Goal: Task Accomplishment & Management: Use online tool/utility

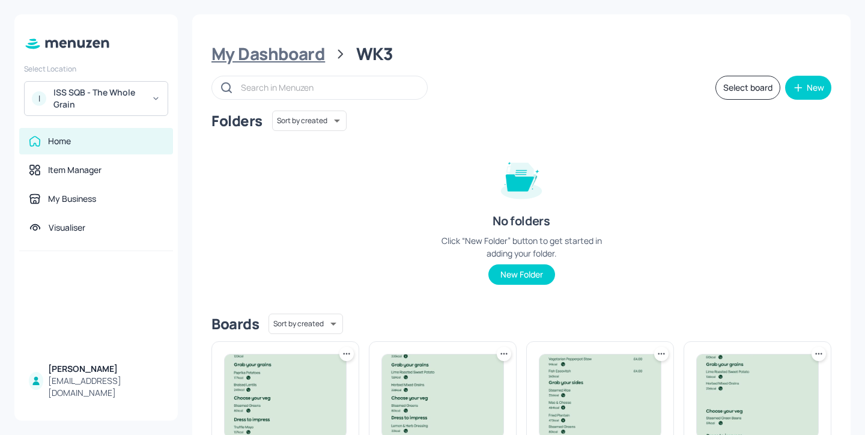
click at [278, 56] on div "My Dashboard" at bounding box center [268, 54] width 114 height 22
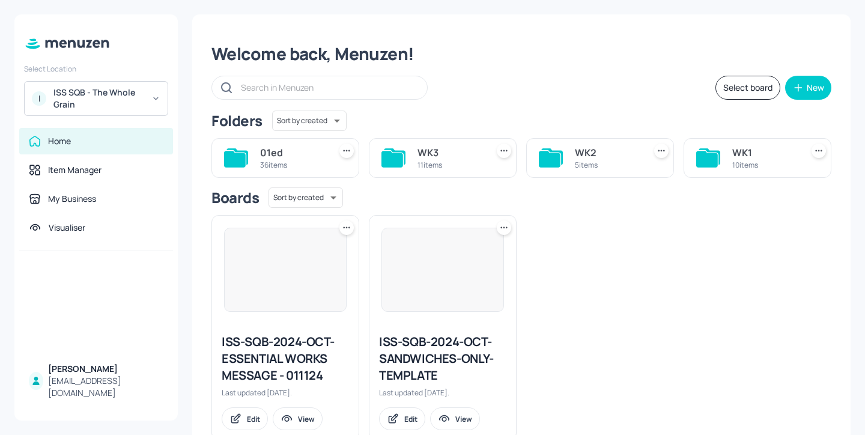
click at [743, 147] on div "WK1" at bounding box center [764, 152] width 65 height 14
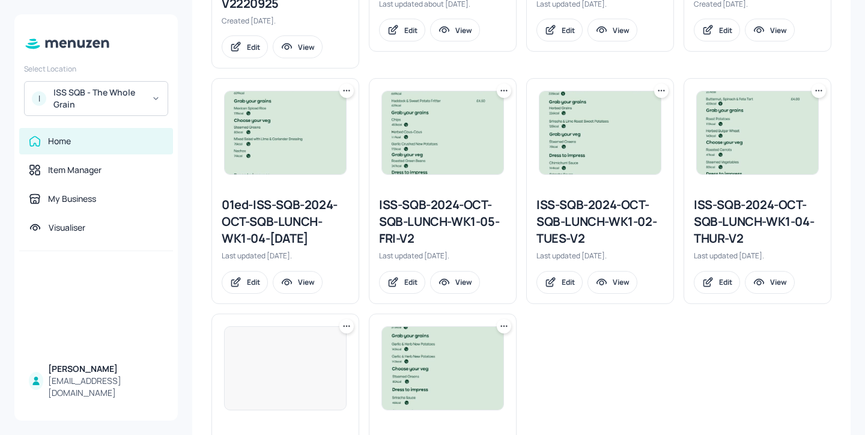
scroll to position [648, 0]
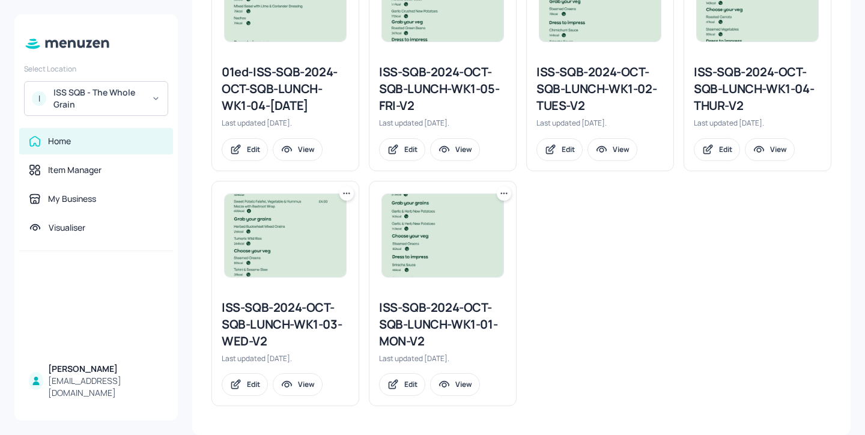
click at [442, 323] on div "ISS-SQB-2024-OCT-SQB-LUNCH-WK1-01-MON-V2" at bounding box center [442, 324] width 127 height 50
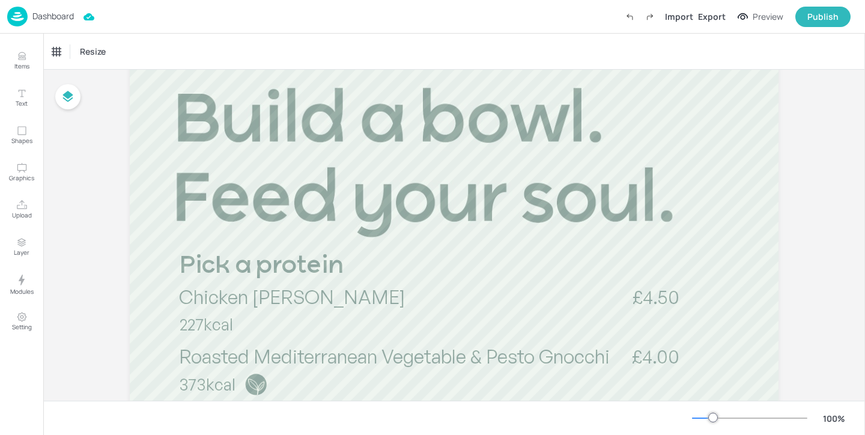
scroll to position [148, 0]
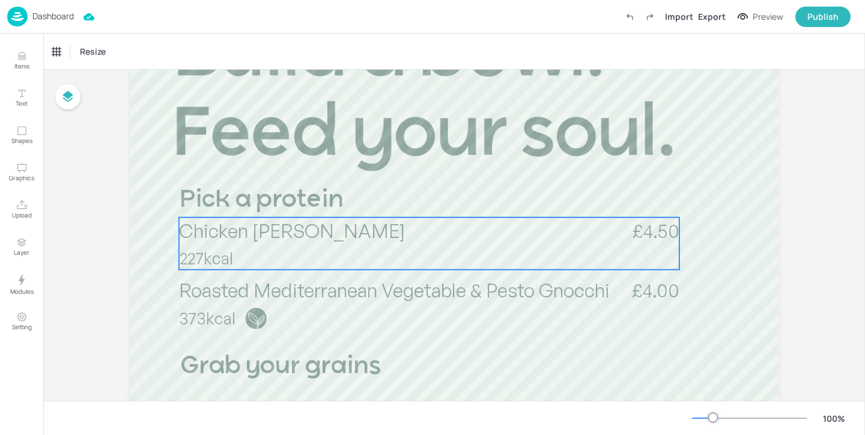
click at [291, 237] on span "Chicken [PERSON_NAME]" at bounding box center [292, 231] width 226 height 24
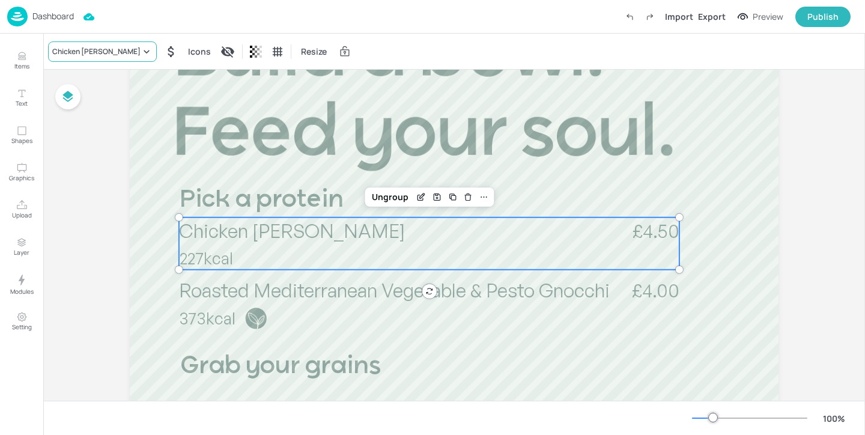
click at [114, 54] on div "Chicken [PERSON_NAME]" at bounding box center [96, 51] width 88 height 11
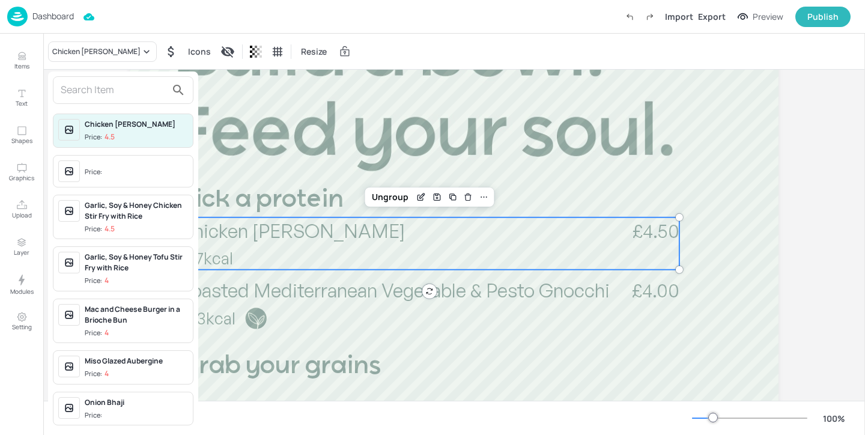
click at [115, 91] on input "text" at bounding box center [114, 89] width 106 height 19
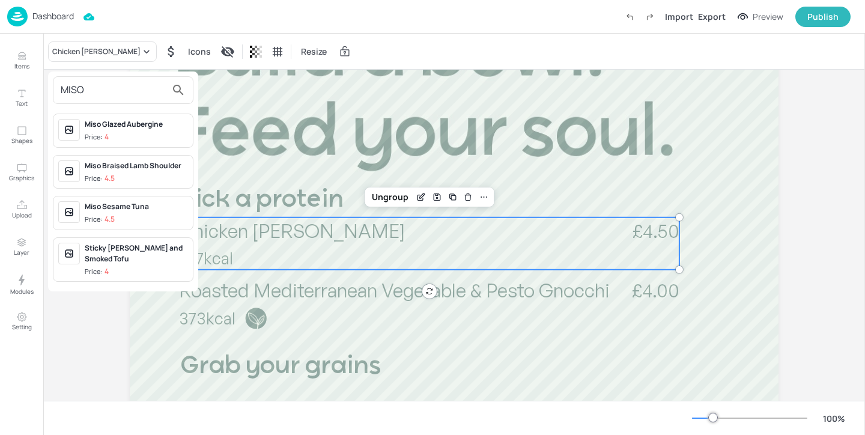
type input "MISO"
click at [19, 54] on div at bounding box center [432, 217] width 865 height 435
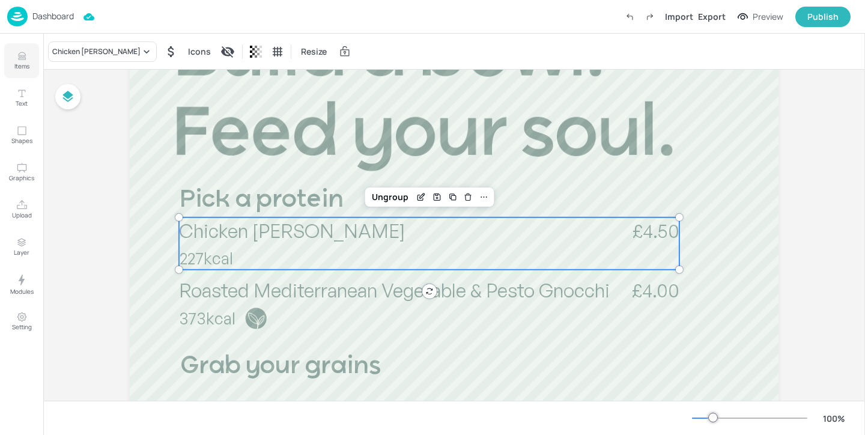
click at [19, 61] on icon "Items" at bounding box center [21, 55] width 11 height 11
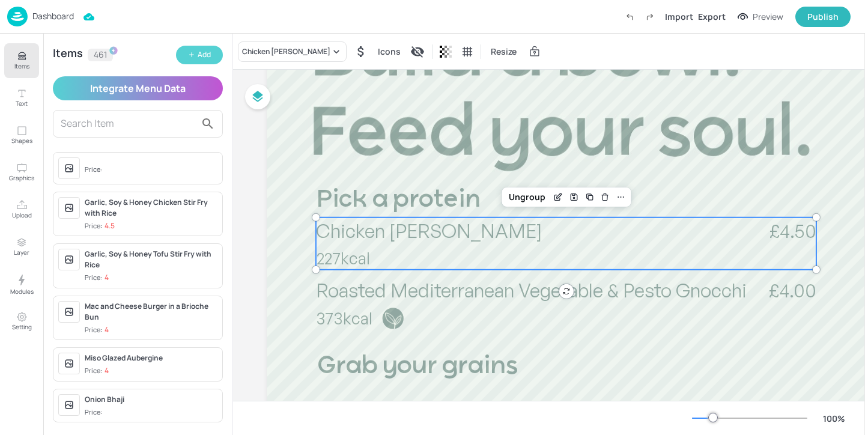
click at [199, 55] on div "Add" at bounding box center [204, 54] width 13 height 11
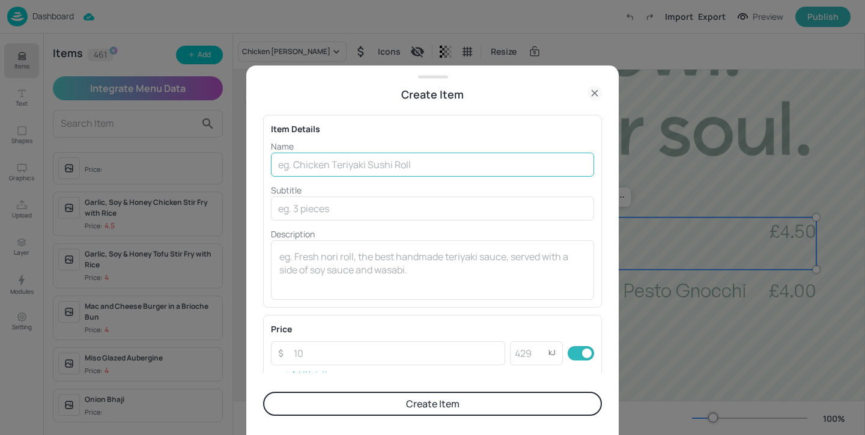
click at [384, 165] on input "text" at bounding box center [432, 165] width 323 height 24
paste input "Sesame and Miso Chicken"
type input "Sesame and Miso Chicken"
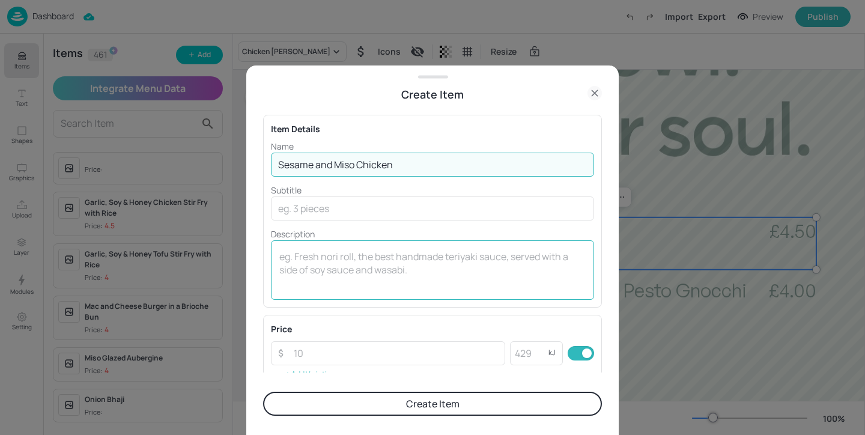
click at [369, 264] on textarea at bounding box center [432, 270] width 306 height 40
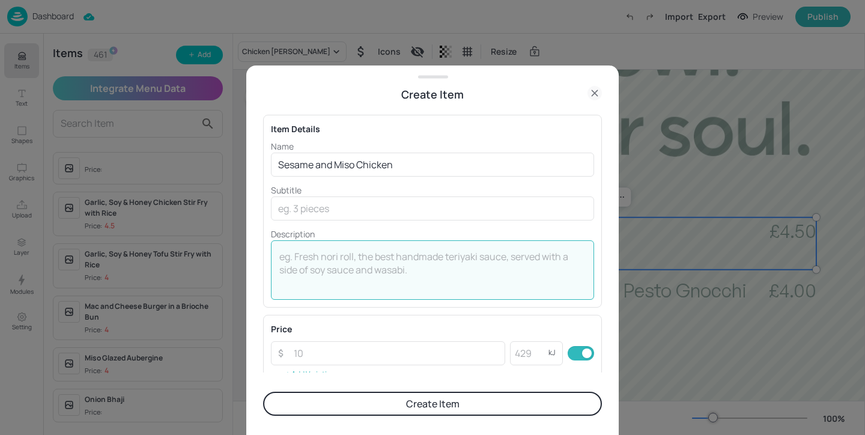
paste textarea "369kcal"
type textarea "369kcal"
click at [327, 353] on input "number" at bounding box center [396, 353] width 219 height 24
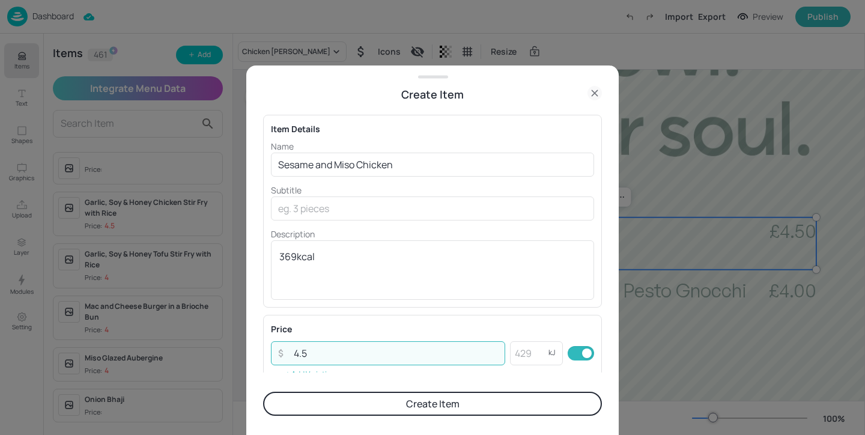
type input "4.5"
click at [383, 410] on button "Create Item" at bounding box center [432, 404] width 339 height 24
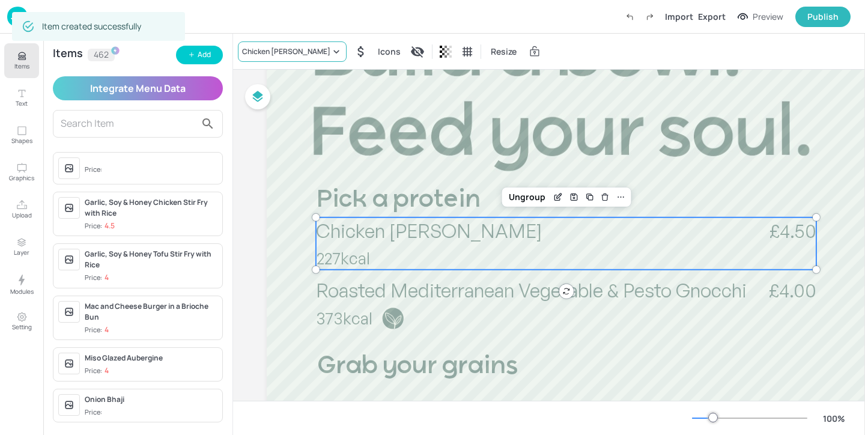
click at [304, 56] on div "Chicken [PERSON_NAME]" at bounding box center [292, 51] width 109 height 20
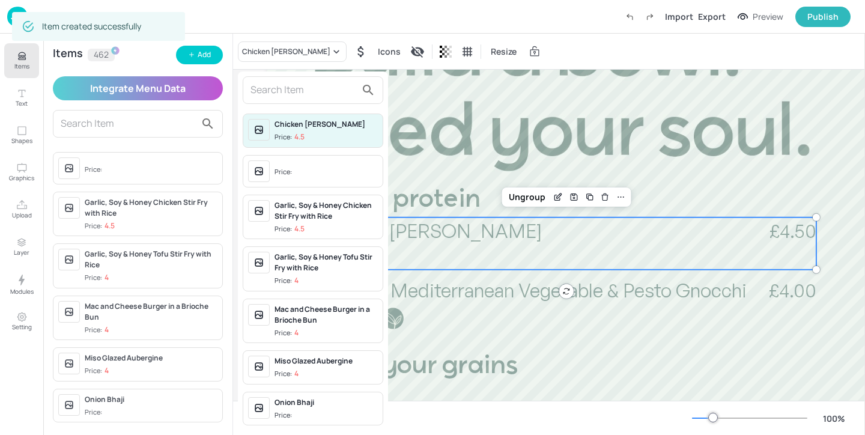
click at [295, 97] on input "text" at bounding box center [303, 89] width 106 height 19
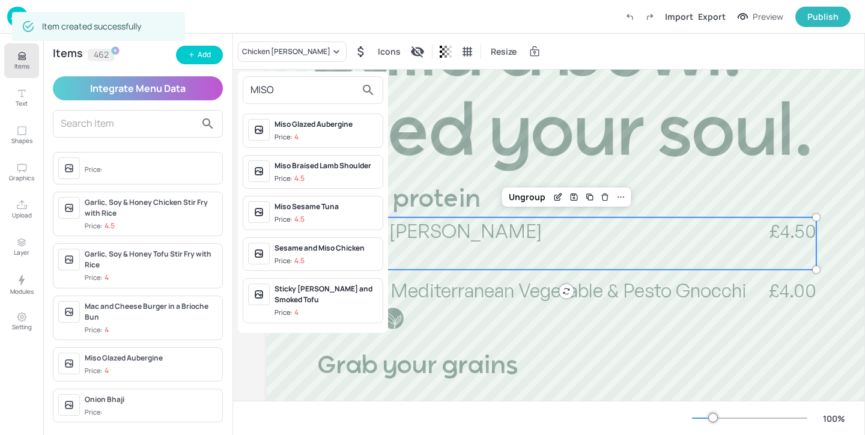
type input "MISO"
click at [340, 250] on div "Sesame and Miso Chicken" at bounding box center [326, 248] width 103 height 11
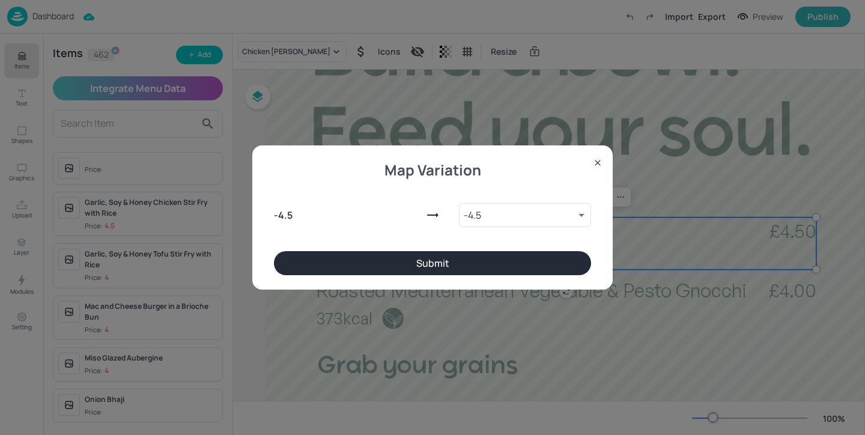
click at [414, 266] on button "Submit" at bounding box center [432, 263] width 317 height 24
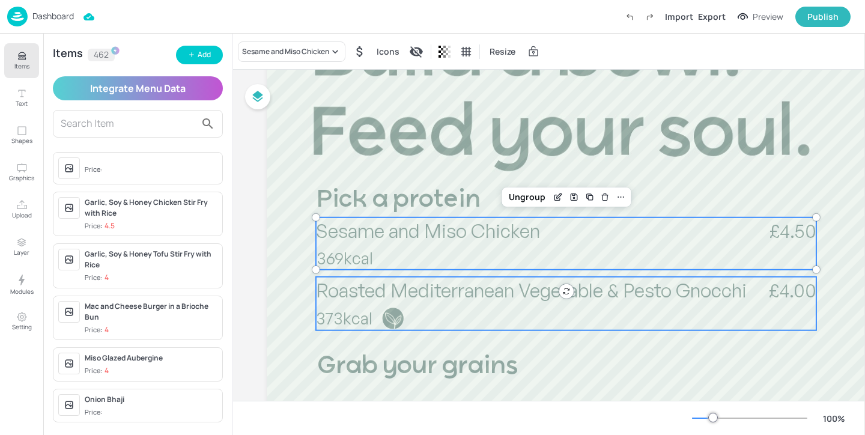
click at [412, 290] on span "Roasted Mediterranean Vegetable & Pesto Gnocchi" at bounding box center [531, 290] width 431 height 24
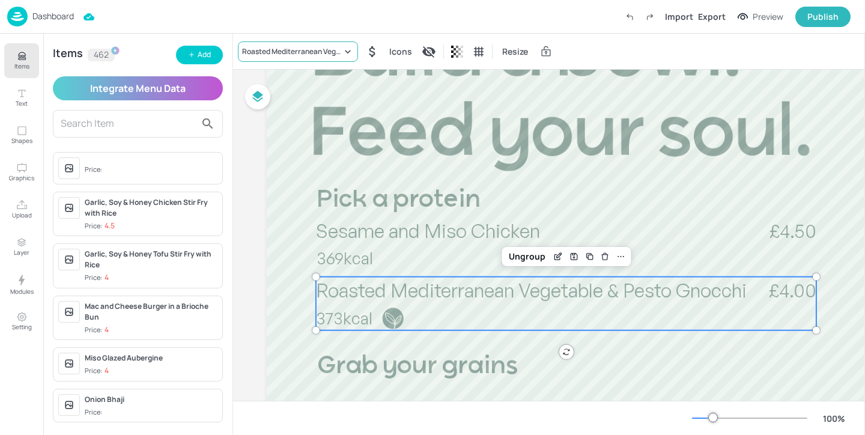
click at [269, 52] on div "Roasted Mediterranean Vegetable & Pesto Gnocchi" at bounding box center [292, 51] width 100 height 11
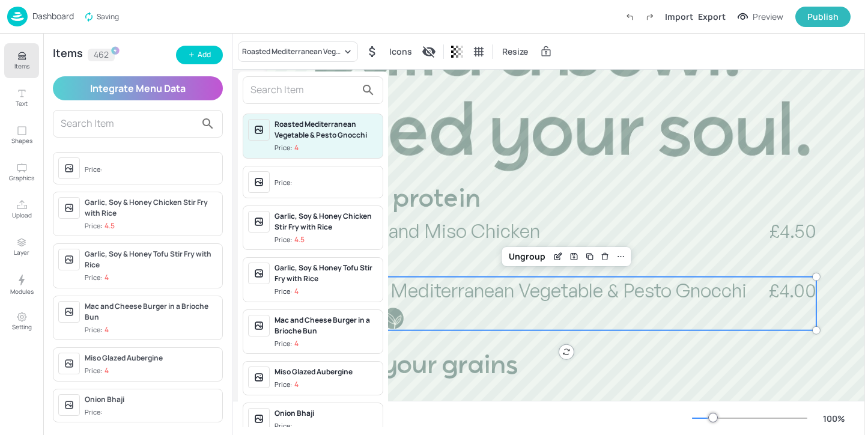
click at [264, 84] on input "text" at bounding box center [303, 89] width 106 height 19
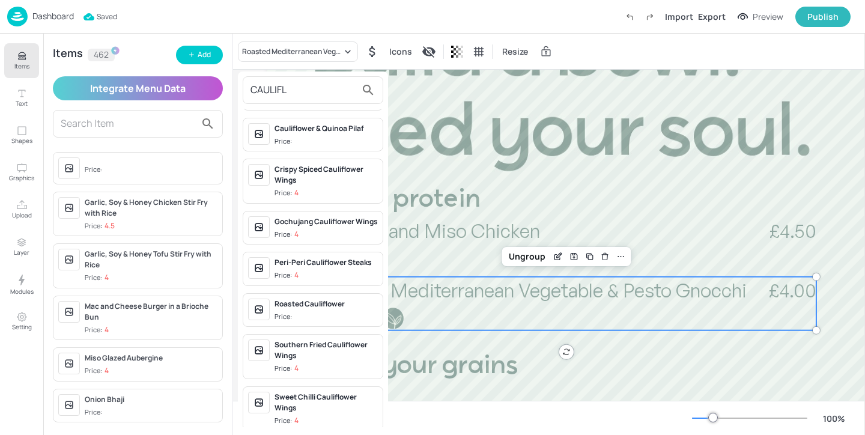
scroll to position [67, 0]
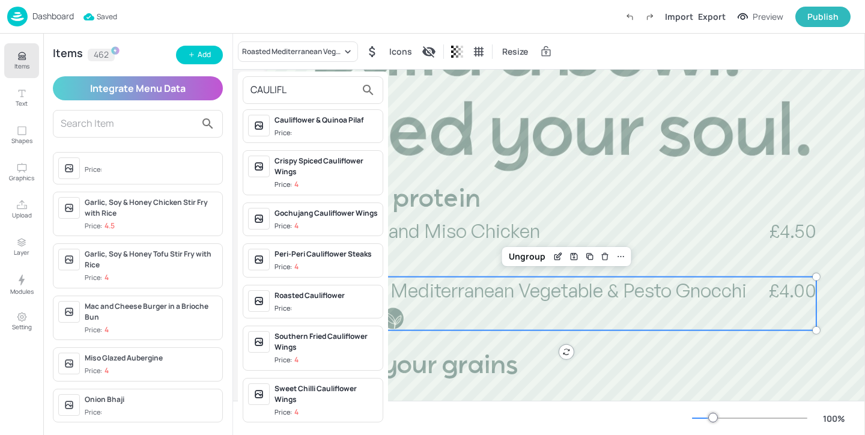
type input "CAULIFL"
click at [328, 208] on div "Gochujang Cauliflower Wings" at bounding box center [326, 213] width 103 height 11
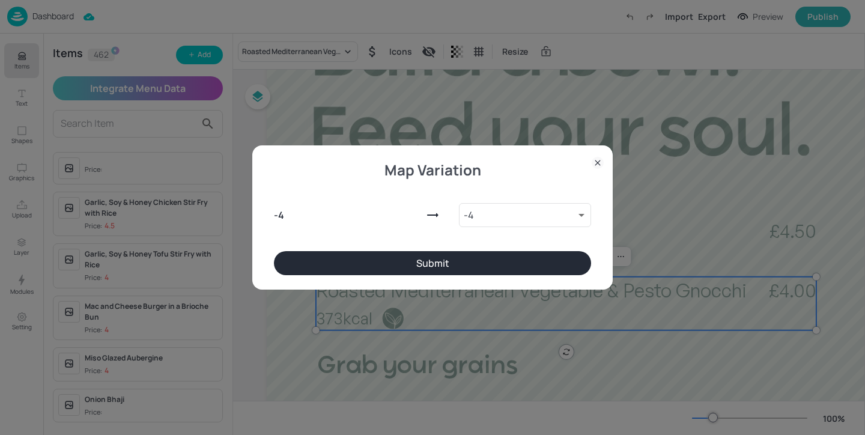
click at [541, 266] on button "Submit" at bounding box center [432, 263] width 317 height 24
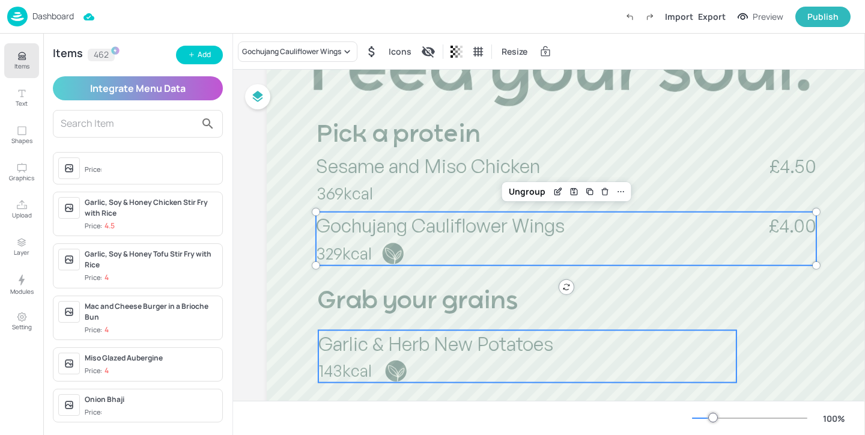
scroll to position [229, 0]
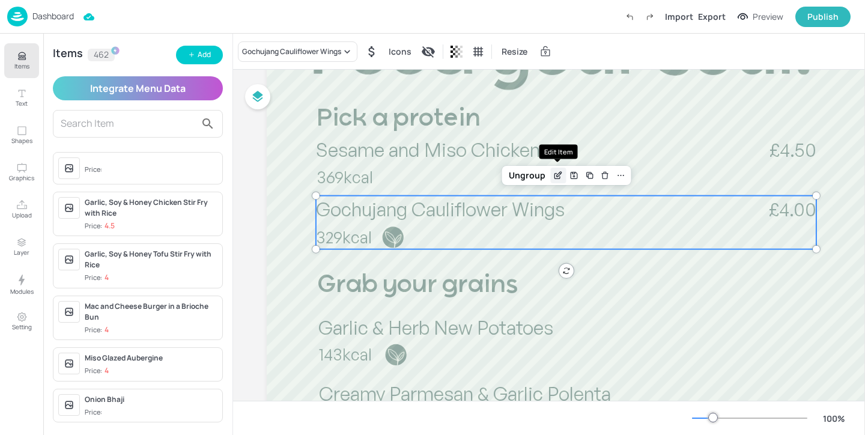
click at [553, 178] on icon "Edit Item" at bounding box center [558, 176] width 10 height 10
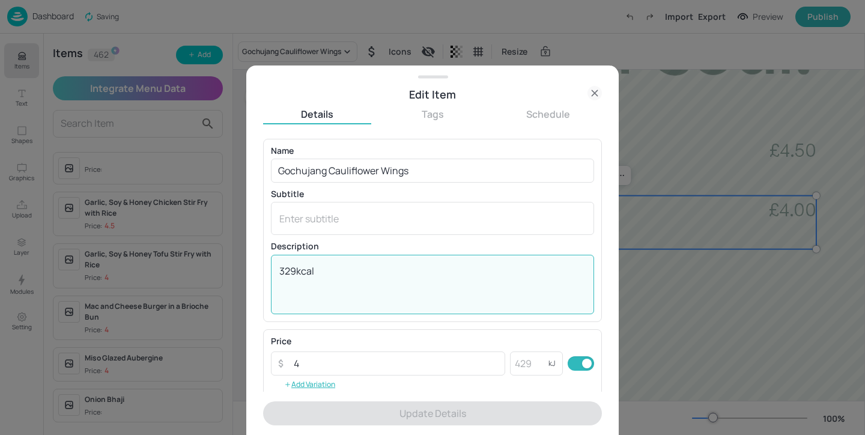
drag, startPoint x: 294, startPoint y: 271, endPoint x: 247, endPoint y: 270, distance: 46.9
click at [247, 270] on div "Edit Item Details Tags Schedule Name Gochujang Cauliflower Wings ​ Subtitle x ​…" at bounding box center [432, 249] width 372 height 369
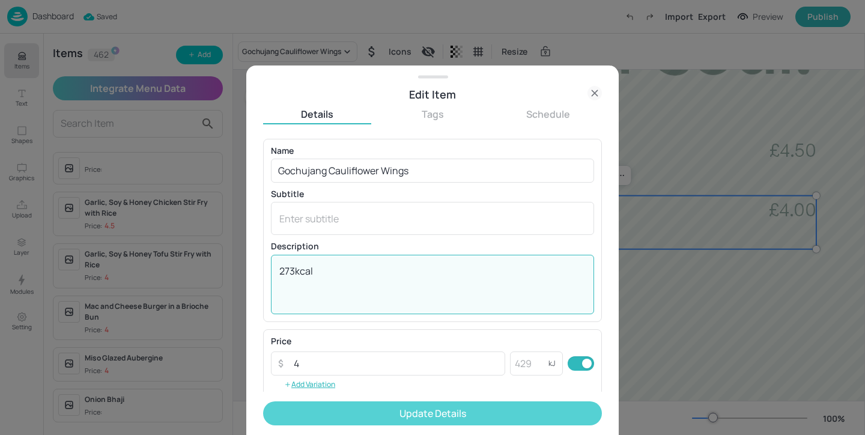
type textarea "273kcal"
click at [413, 420] on button "Update Details" at bounding box center [432, 413] width 339 height 24
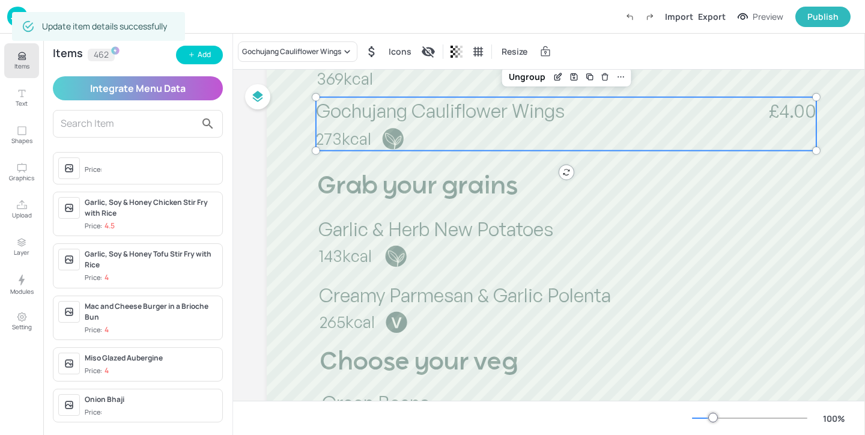
scroll to position [332, 0]
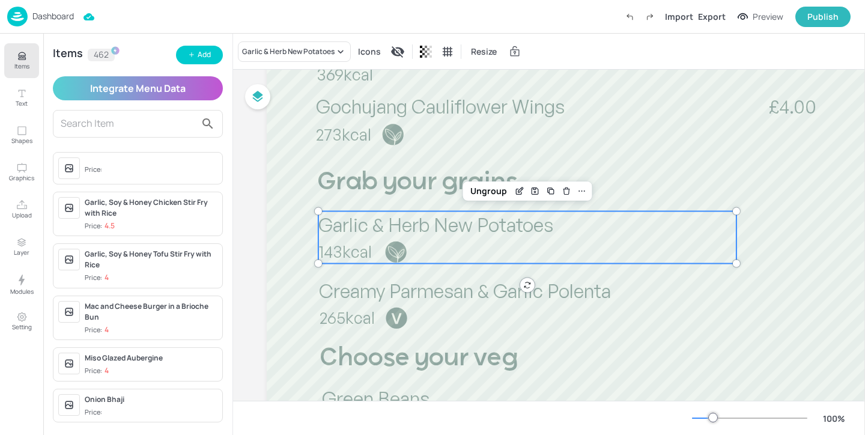
click at [520, 227] on span "Garlic & Herb New Potatoes" at bounding box center [435, 225] width 235 height 24
click at [306, 55] on div "Garlic & Herb New Potatoes" at bounding box center [288, 51] width 93 height 11
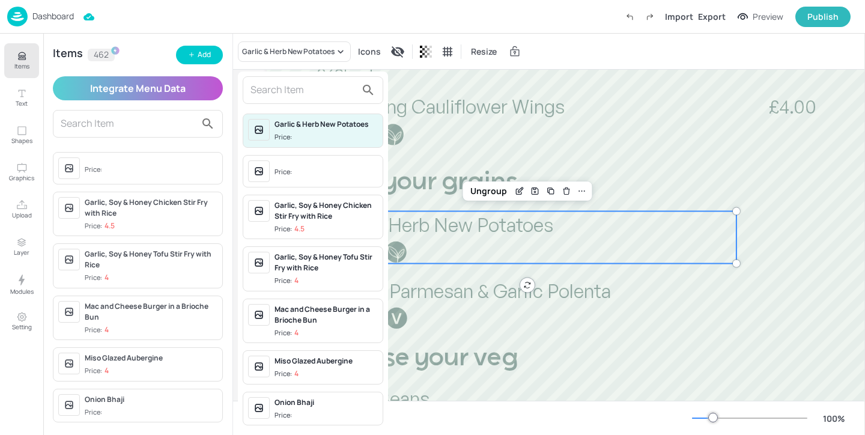
click at [309, 100] on div at bounding box center [313, 90] width 141 height 28
click at [308, 92] on input "text" at bounding box center [303, 89] width 106 height 19
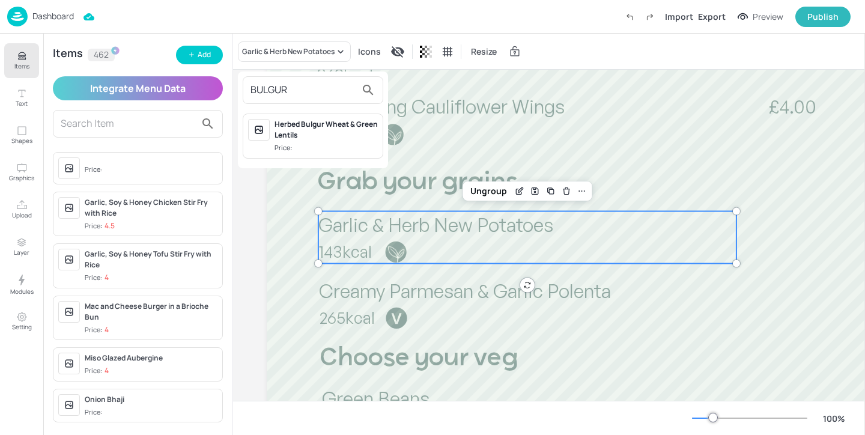
type input "BULGUR"
click at [198, 55] on div at bounding box center [432, 217] width 865 height 435
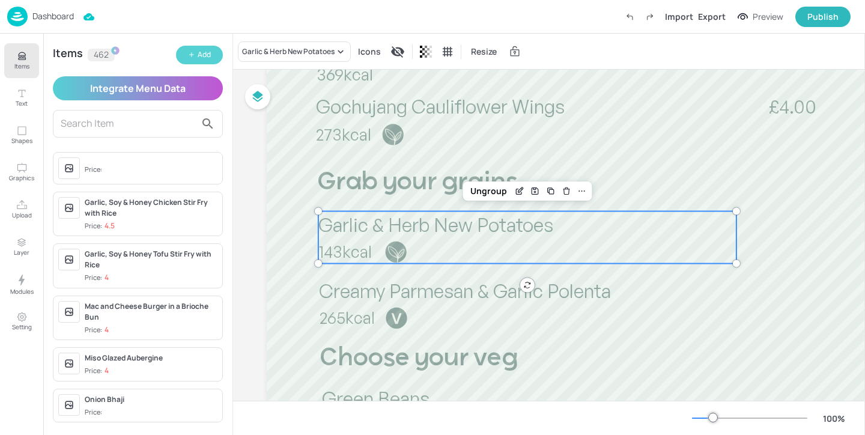
click at [193, 56] on icon "button" at bounding box center [191, 54] width 7 height 7
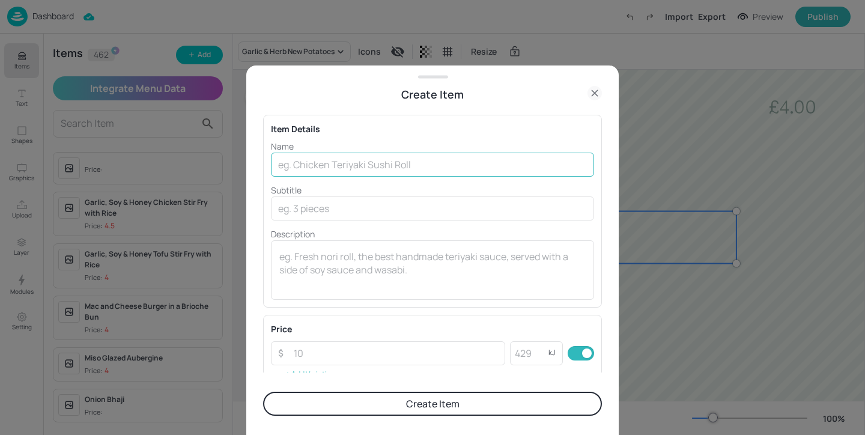
click at [366, 165] on input "text" at bounding box center [432, 165] width 323 height 24
paste input "Garlic and [PERSON_NAME] Wheat"
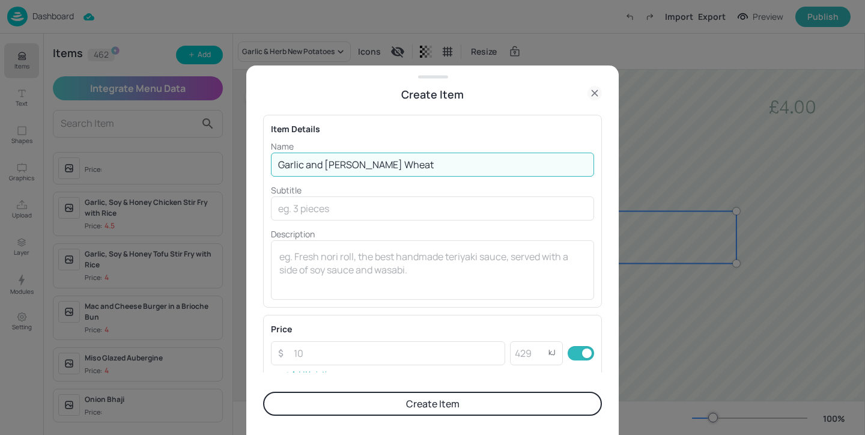
drag, startPoint x: 322, startPoint y: 168, endPoint x: 306, endPoint y: 168, distance: 15.6
click at [306, 168] on input "Garlic and [PERSON_NAME] Wheat" at bounding box center [432, 165] width 323 height 24
type input "Garlic and [PERSON_NAME] Wheat"
click at [441, 244] on div "x ​" at bounding box center [432, 269] width 323 height 59
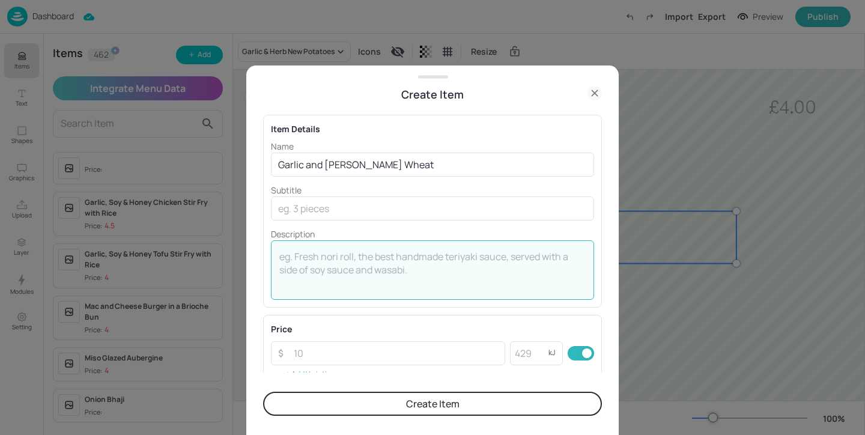
click at [404, 244] on div "x ​" at bounding box center [432, 269] width 323 height 59
paste textarea "261kcal"
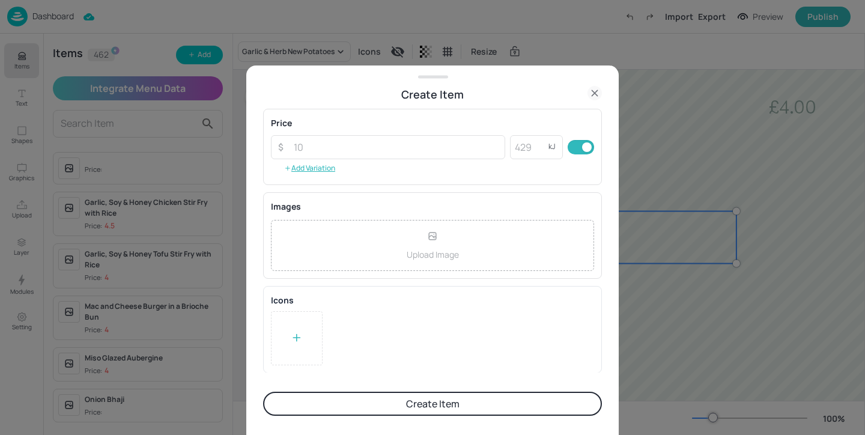
type textarea "261kcal"
click at [305, 335] on div at bounding box center [297, 338] width 52 height 54
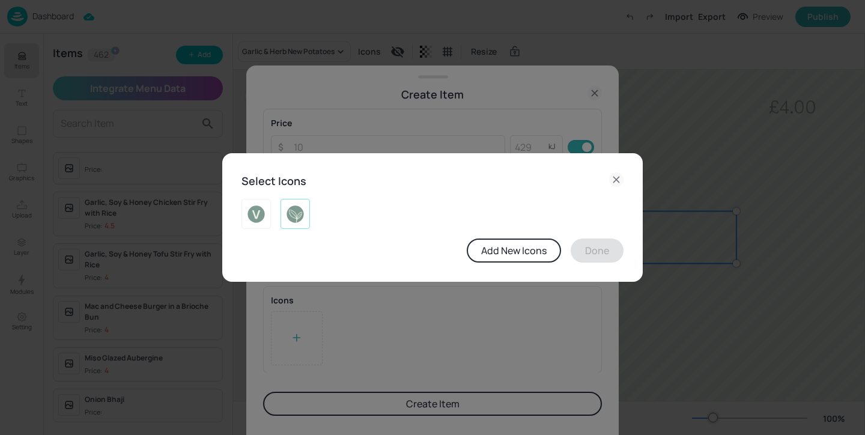
click at [299, 219] on img at bounding box center [295, 213] width 19 height 19
click at [592, 253] on button "Done" at bounding box center [597, 250] width 53 height 24
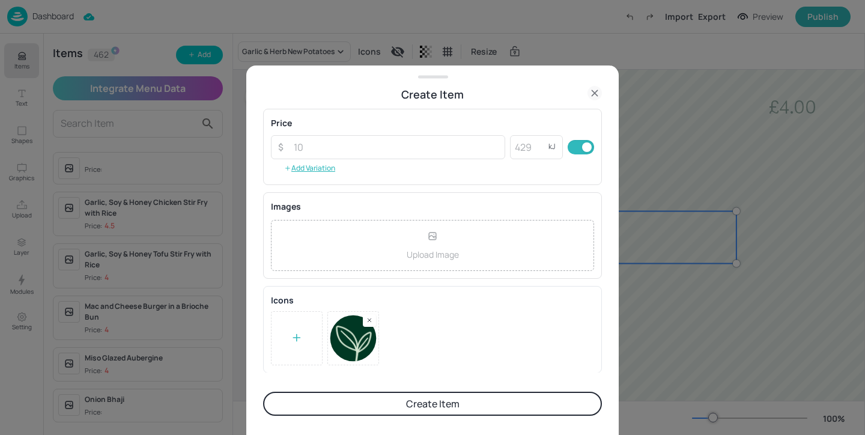
click at [504, 402] on button "Create Item" at bounding box center [432, 404] width 339 height 24
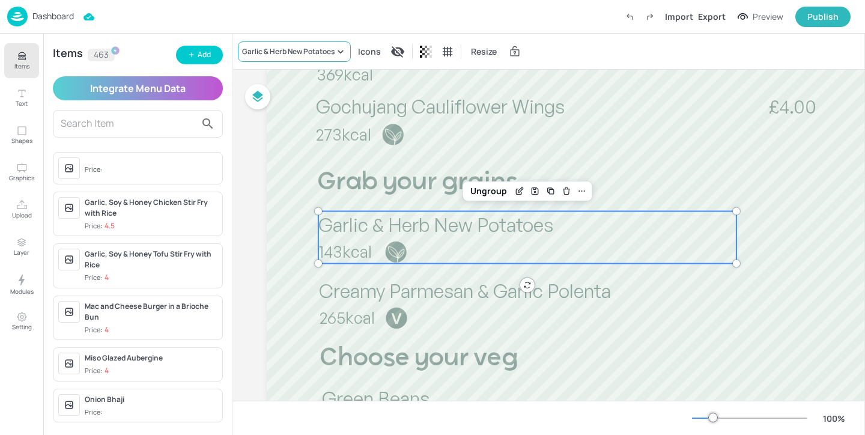
click at [264, 49] on div "Garlic & Herb New Potatoes" at bounding box center [288, 51] width 93 height 11
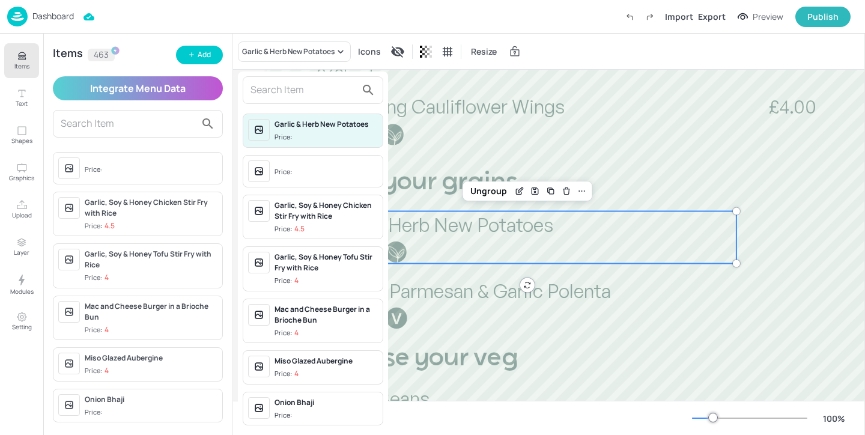
click at [307, 97] on input "text" at bounding box center [303, 89] width 106 height 19
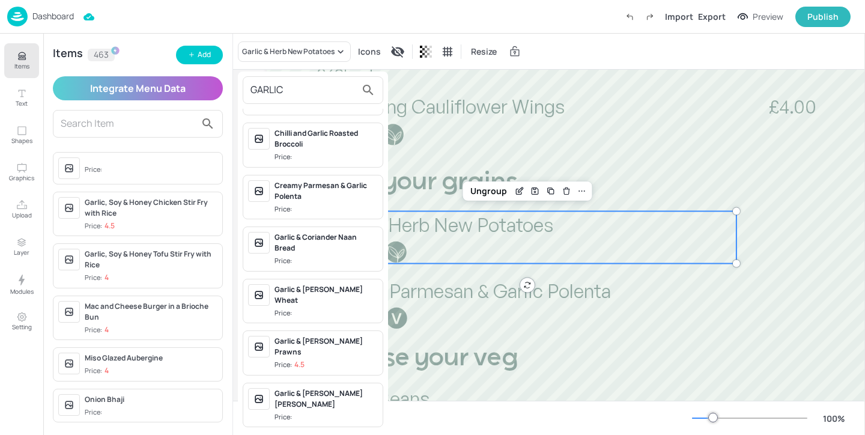
scroll to position [189, 0]
type input "GARLIC"
click at [342, 292] on div "Garlic & [PERSON_NAME] Wheat" at bounding box center [326, 294] width 103 height 22
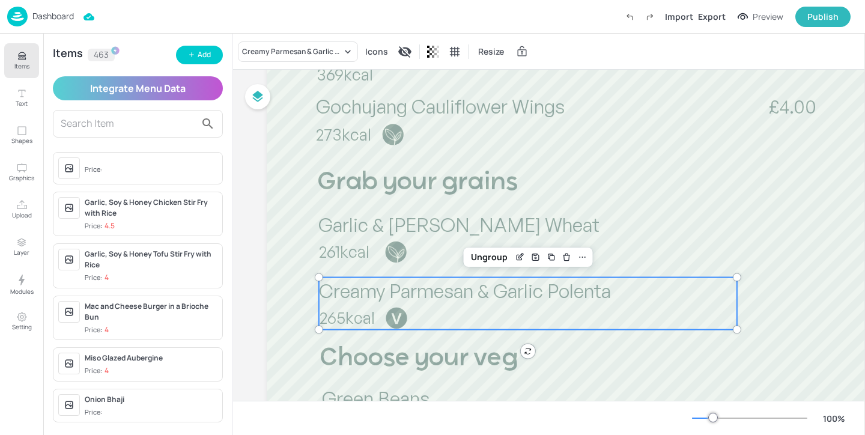
click at [354, 292] on span "Creamy Parmesan & Garlic Polenta" at bounding box center [465, 291] width 292 height 24
click at [321, 53] on div "Creamy Parmesan & Garlic Polenta" at bounding box center [292, 51] width 100 height 11
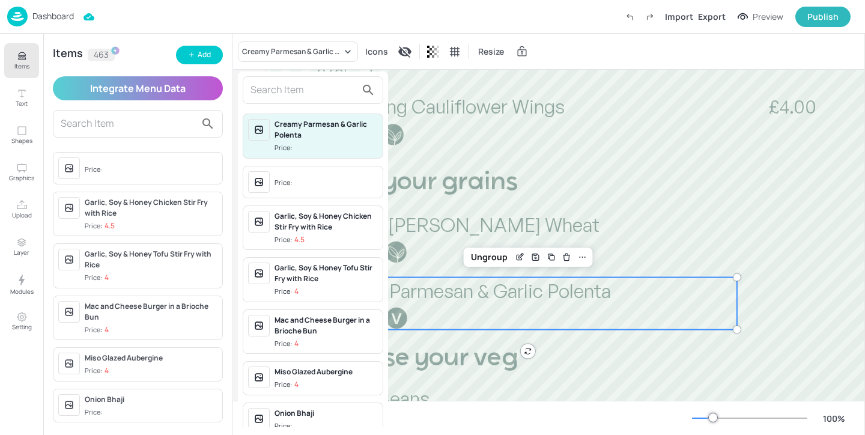
click at [309, 91] on input "text" at bounding box center [303, 89] width 106 height 19
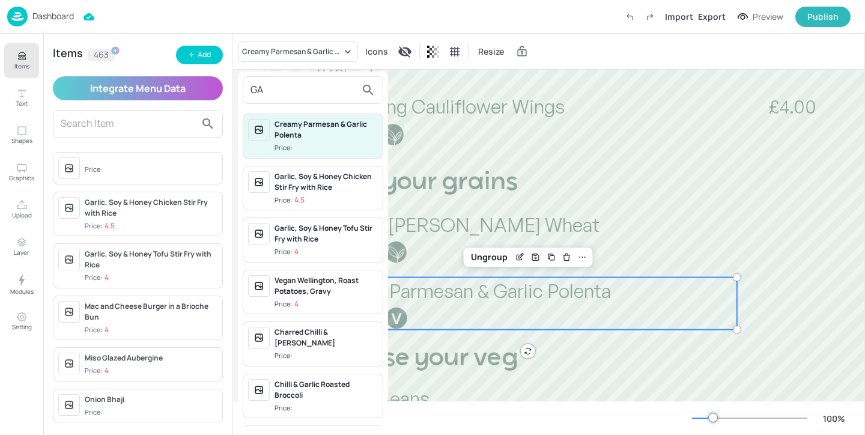
type input "G"
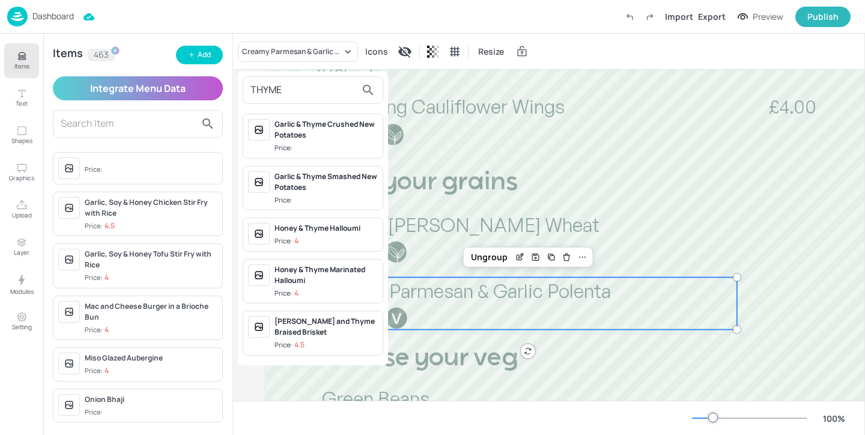
type input "THYME"
click at [336, 181] on div "Garlic & Thyme Smashed New Potatoes" at bounding box center [326, 182] width 103 height 22
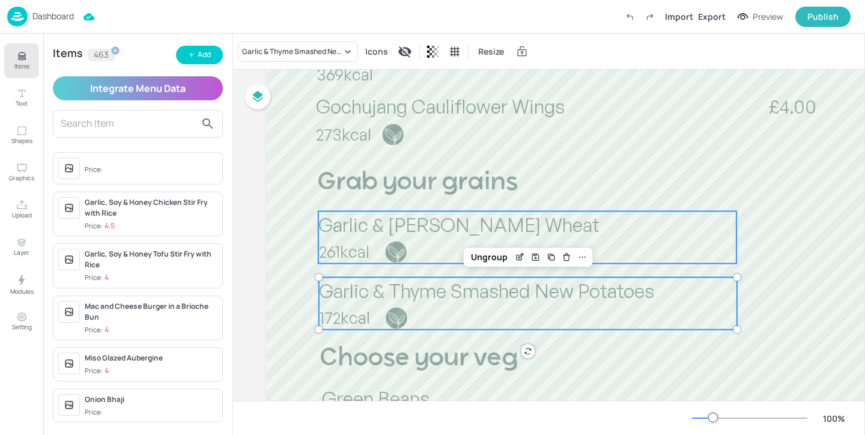
click at [399, 245] on div at bounding box center [395, 251] width 23 height 23
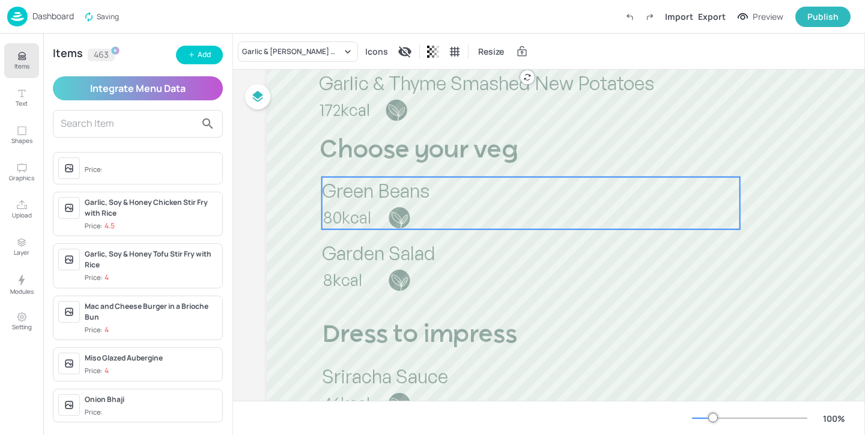
scroll to position [552, 0]
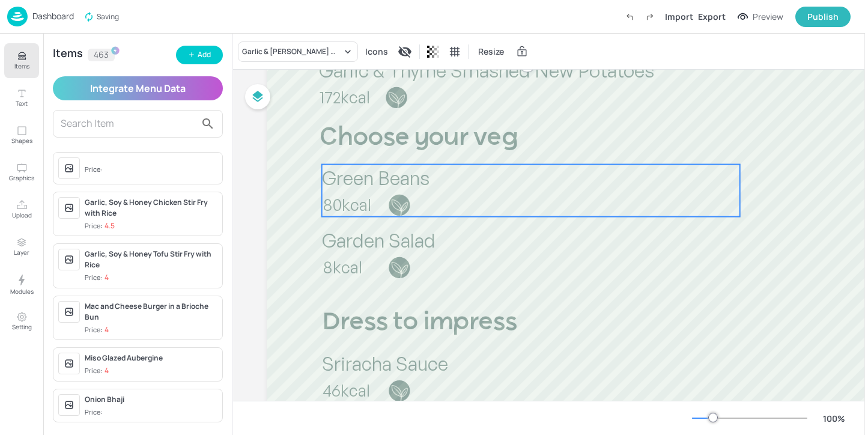
click at [422, 212] on p "80kcal" at bounding box center [406, 204] width 166 height 23
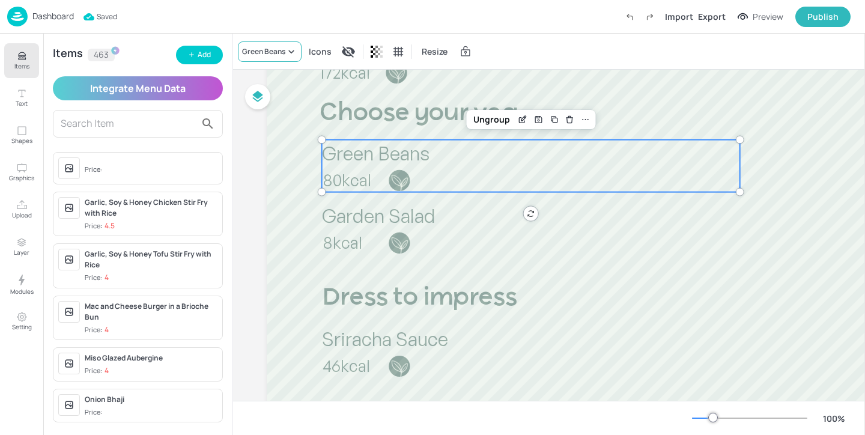
click at [286, 50] on icon at bounding box center [291, 52] width 12 height 12
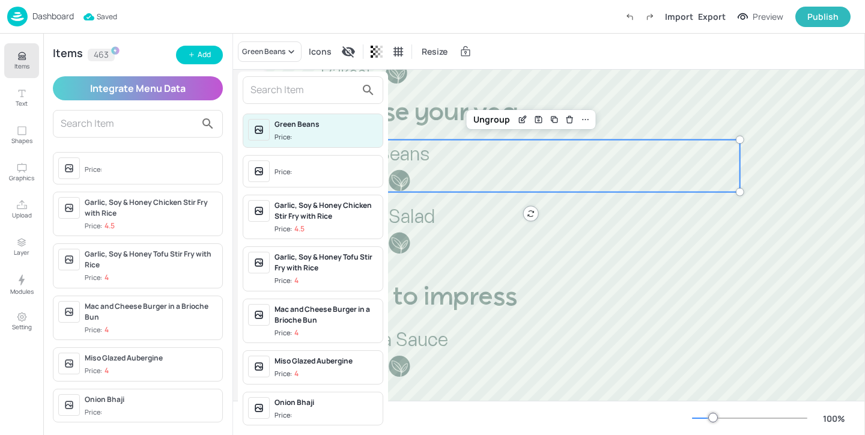
click at [285, 93] on input "text" at bounding box center [303, 89] width 106 height 19
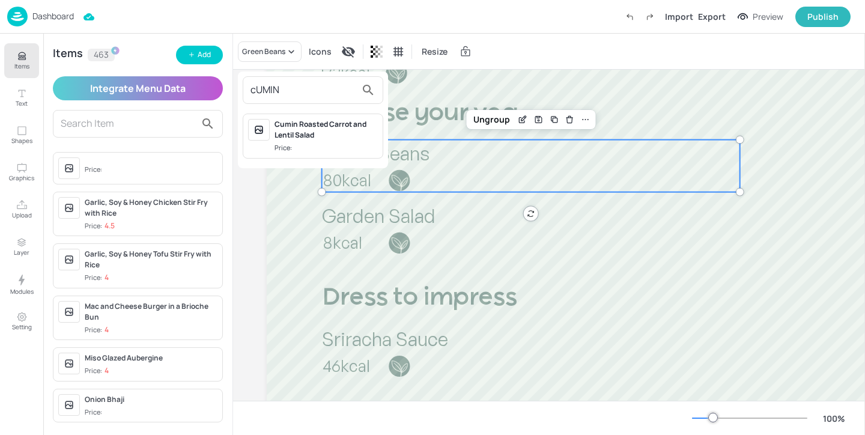
type input "cUMIN"
click at [207, 57] on div at bounding box center [432, 217] width 865 height 435
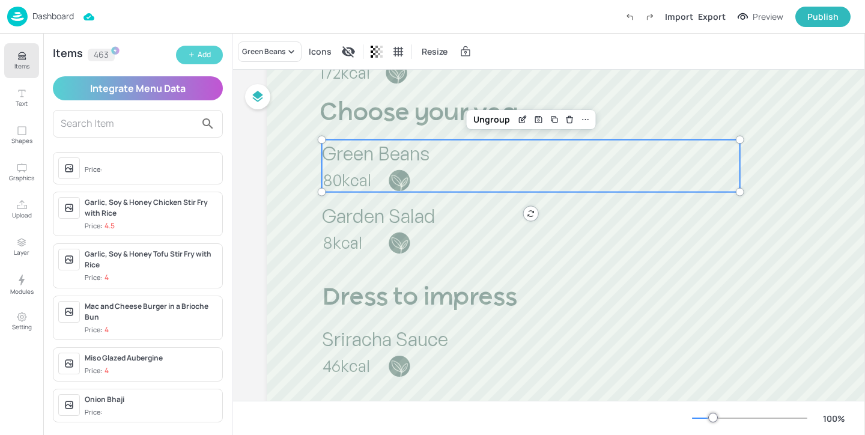
click at [196, 57] on button "Add" at bounding box center [199, 55] width 47 height 19
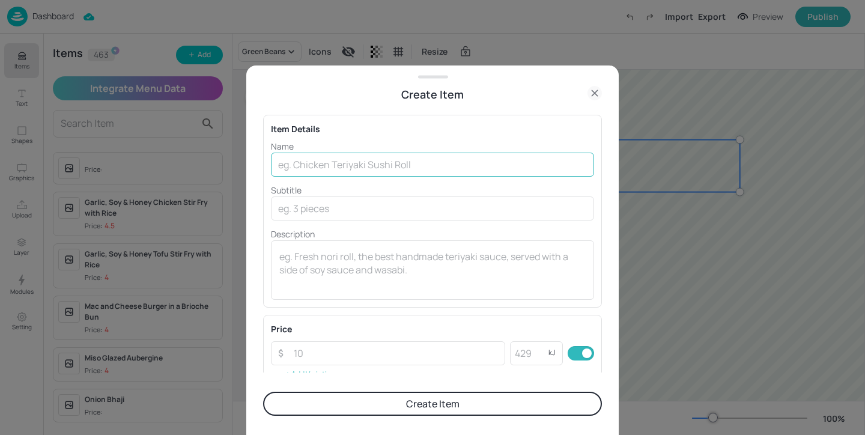
click at [463, 163] on input "text" at bounding box center [432, 165] width 323 height 24
paste input "Cumin Roasted Beets"
type input "Cumin Roasted Beets"
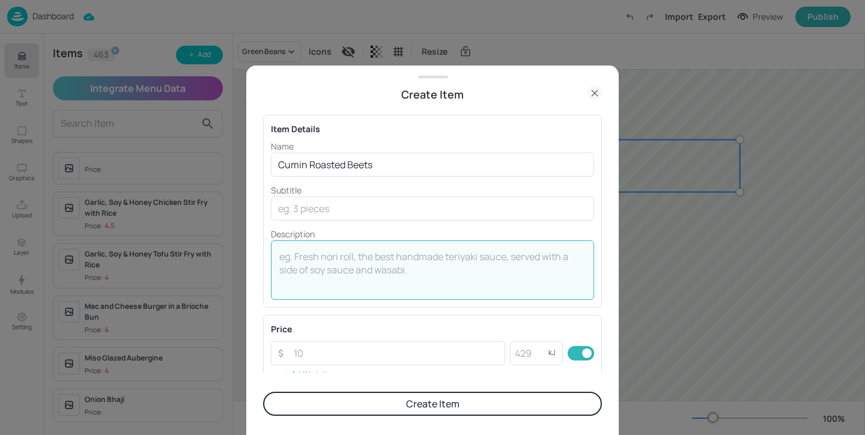
click at [428, 250] on textarea at bounding box center [432, 270] width 306 height 40
paste textarea "100kcal"
type textarea "100kcal"
click at [509, 228] on p "Description" at bounding box center [432, 234] width 323 height 13
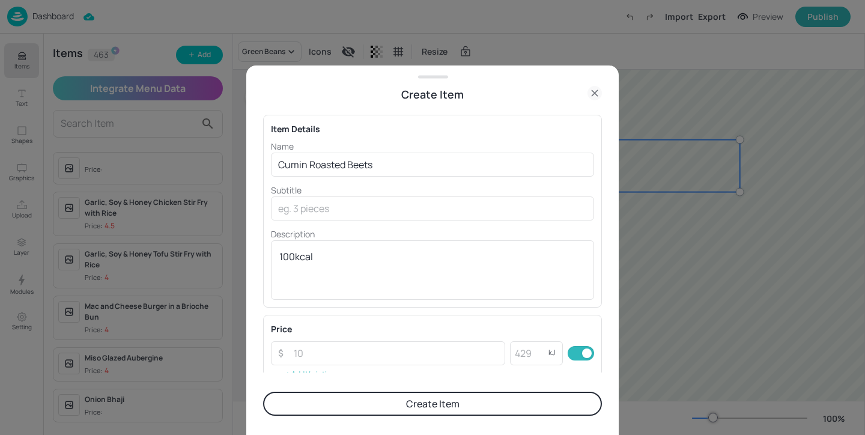
scroll to position [206, 0]
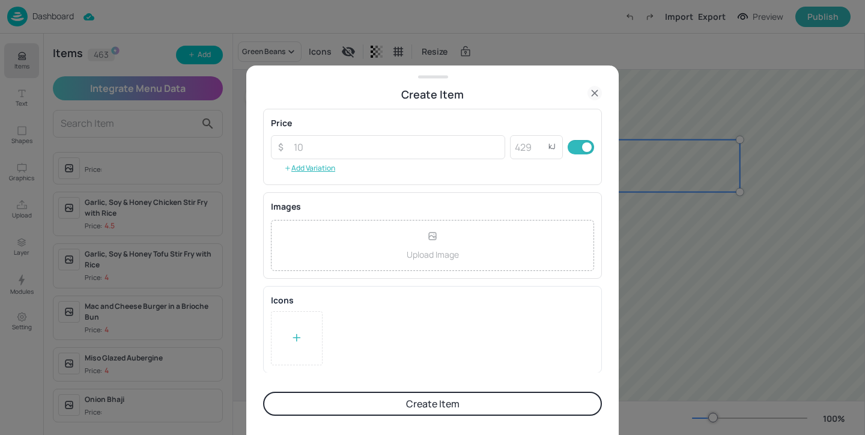
click at [298, 349] on div at bounding box center [297, 338] width 52 height 54
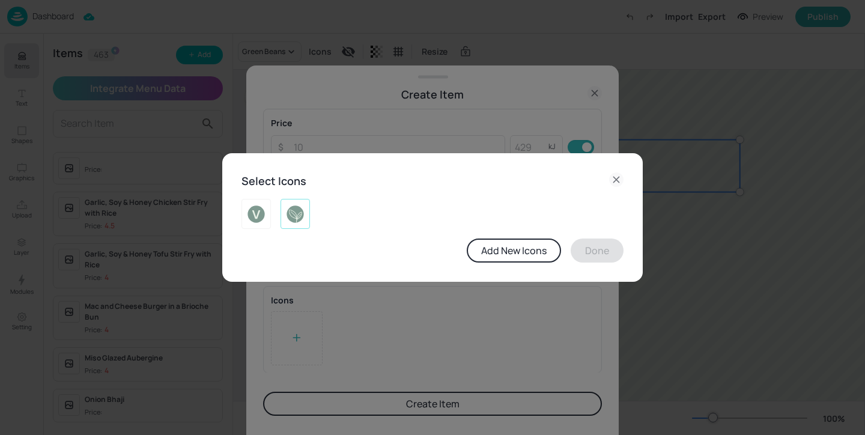
click at [304, 201] on div at bounding box center [295, 214] width 29 height 30
click at [612, 252] on button "Done" at bounding box center [597, 250] width 53 height 24
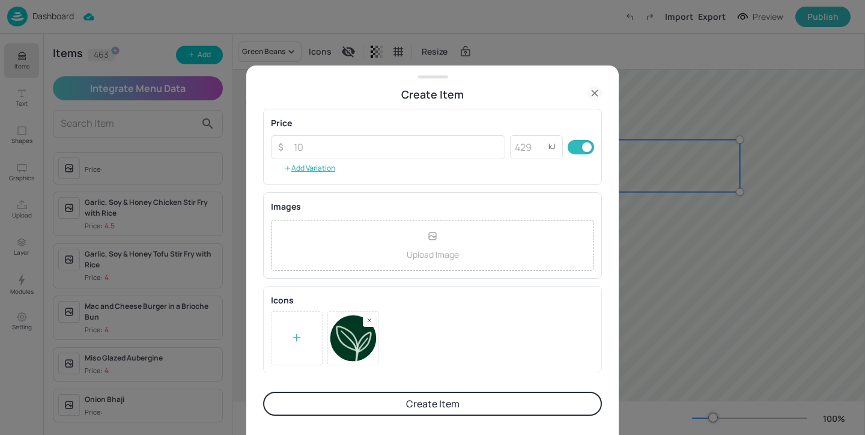
click at [472, 402] on button "Create Item" at bounding box center [432, 404] width 339 height 24
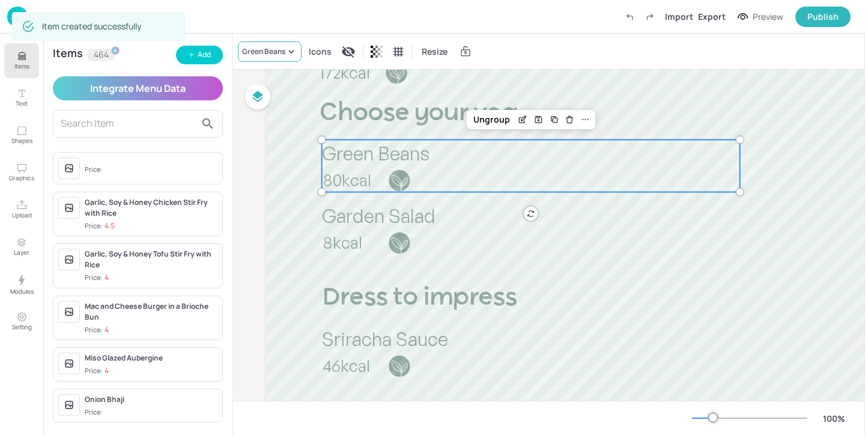
click at [278, 47] on div "Green Beans" at bounding box center [263, 51] width 43 height 11
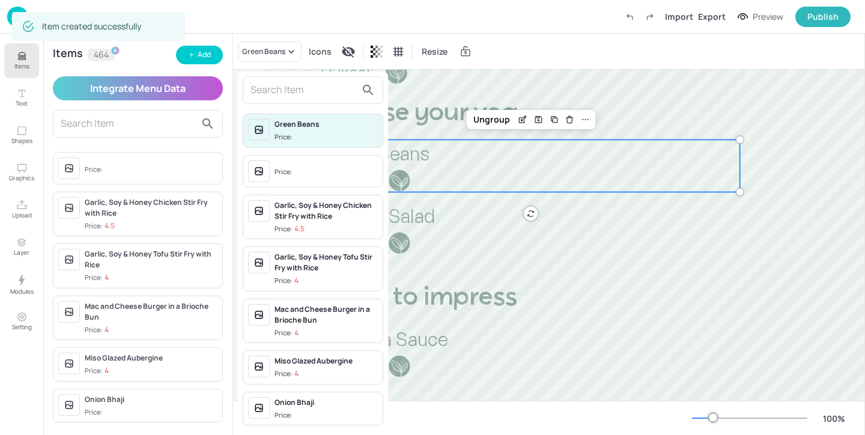
click at [268, 85] on input "text" at bounding box center [303, 89] width 106 height 19
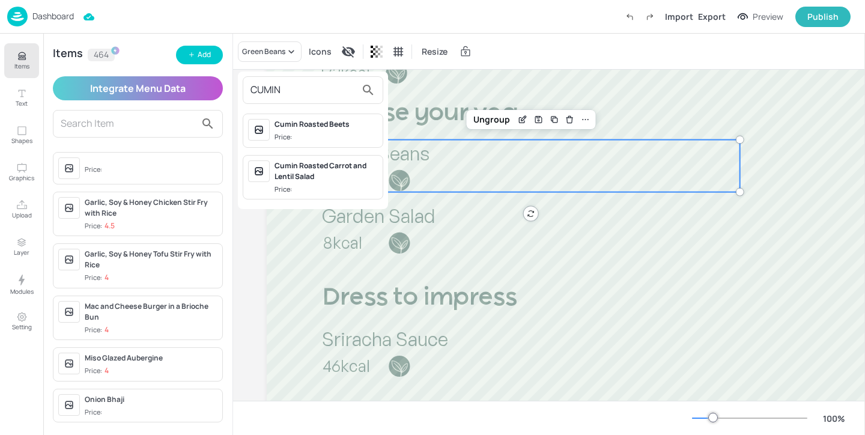
type input "CUMIN"
click at [341, 128] on div "Cumin Roasted Beets" at bounding box center [326, 124] width 103 height 11
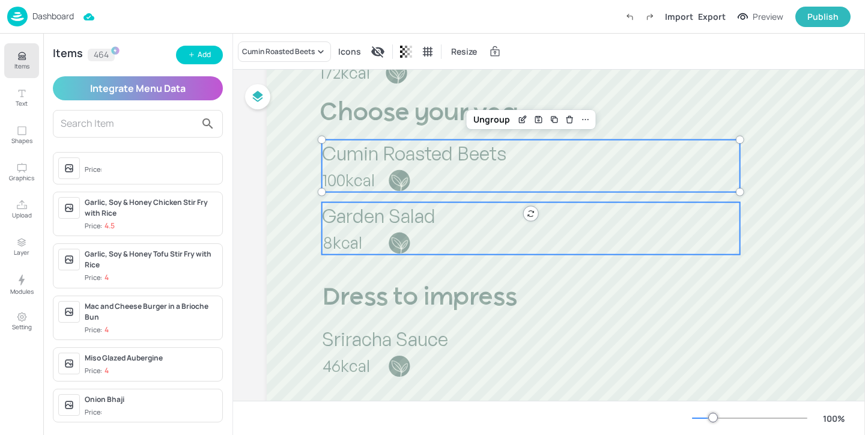
click at [389, 234] on div at bounding box center [399, 242] width 23 height 23
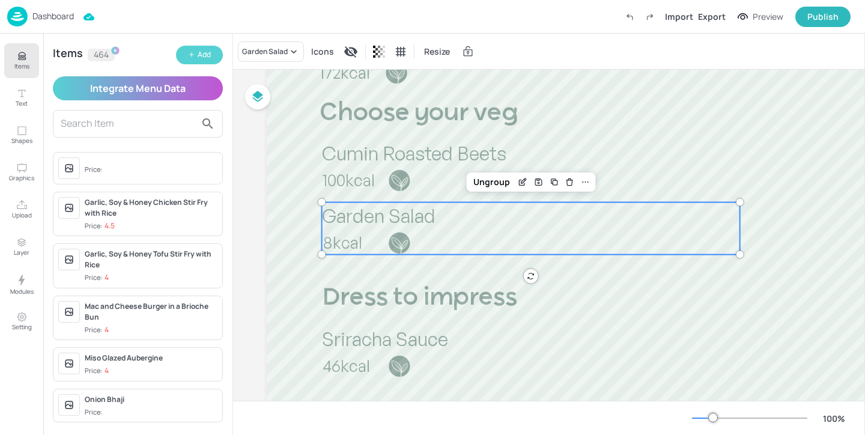
click at [208, 54] on div "Add" at bounding box center [204, 54] width 13 height 11
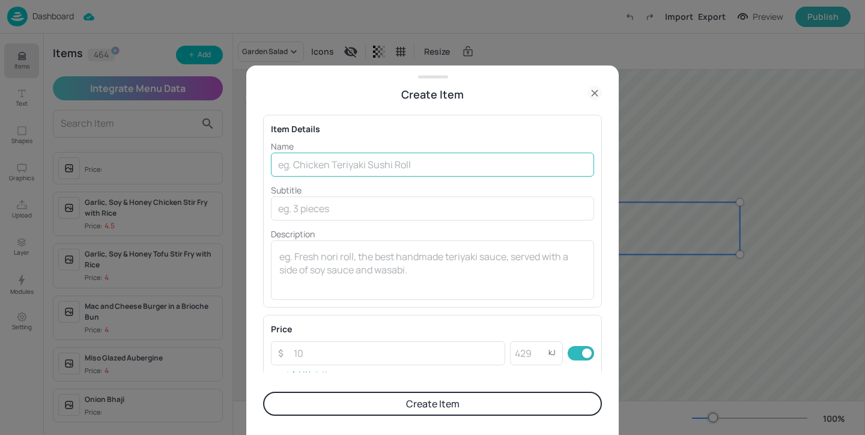
click at [293, 154] on input "text" at bounding box center [432, 165] width 323 height 24
